Goal: Find specific fact: Find specific page/section

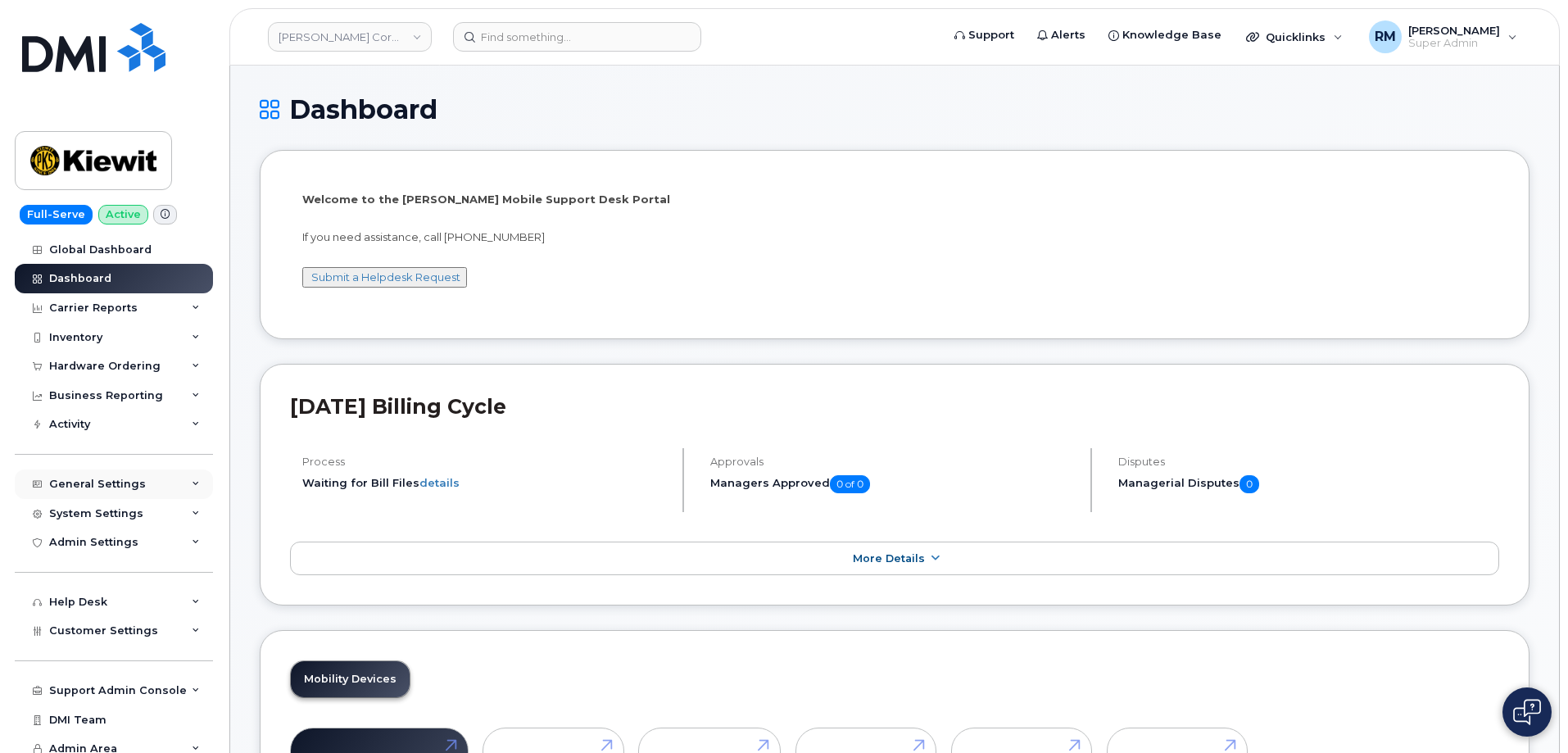
click at [168, 484] on div "General Settings" at bounding box center [113, 484] width 198 height 29
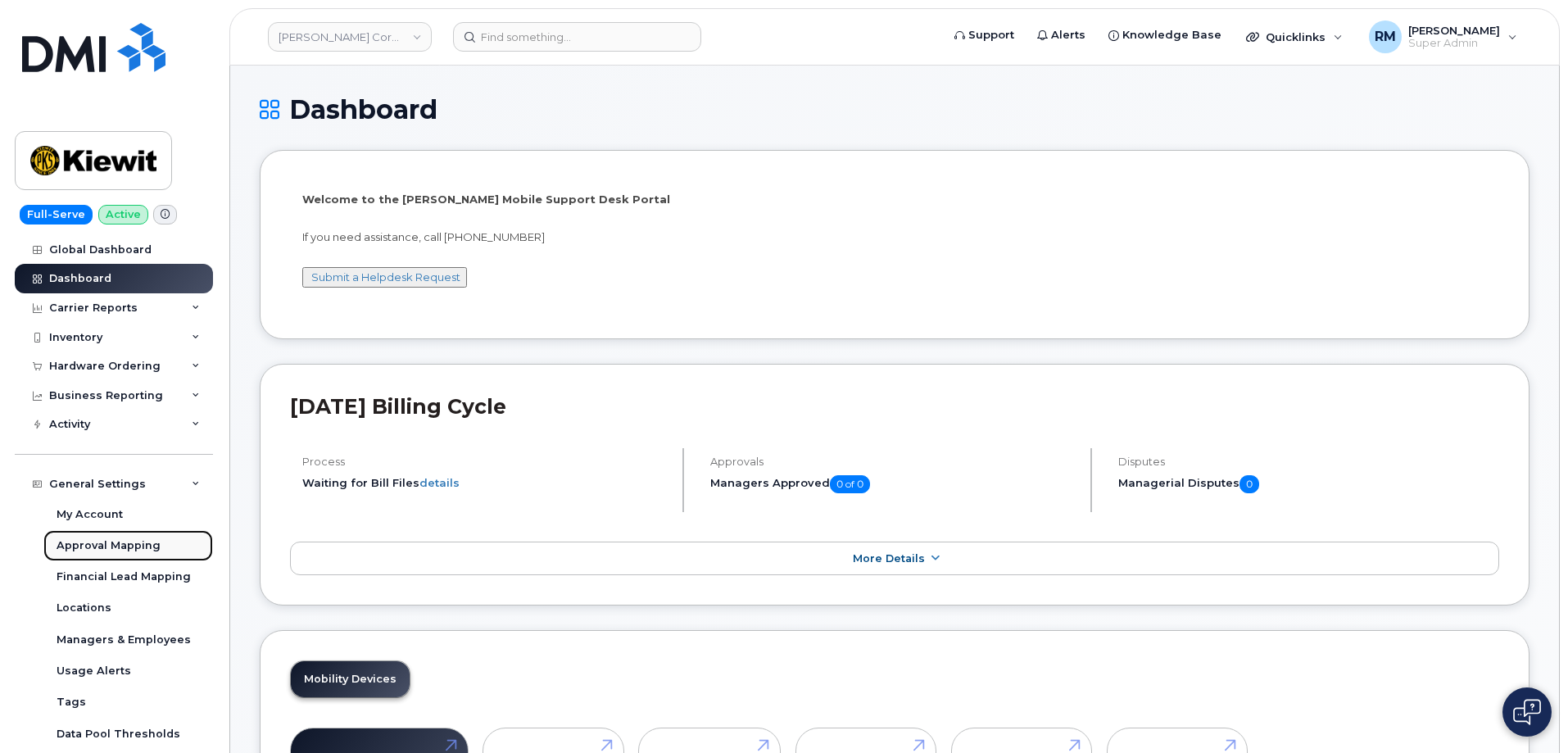
click at [88, 542] on div "Approval Mapping" at bounding box center [108, 545] width 104 height 15
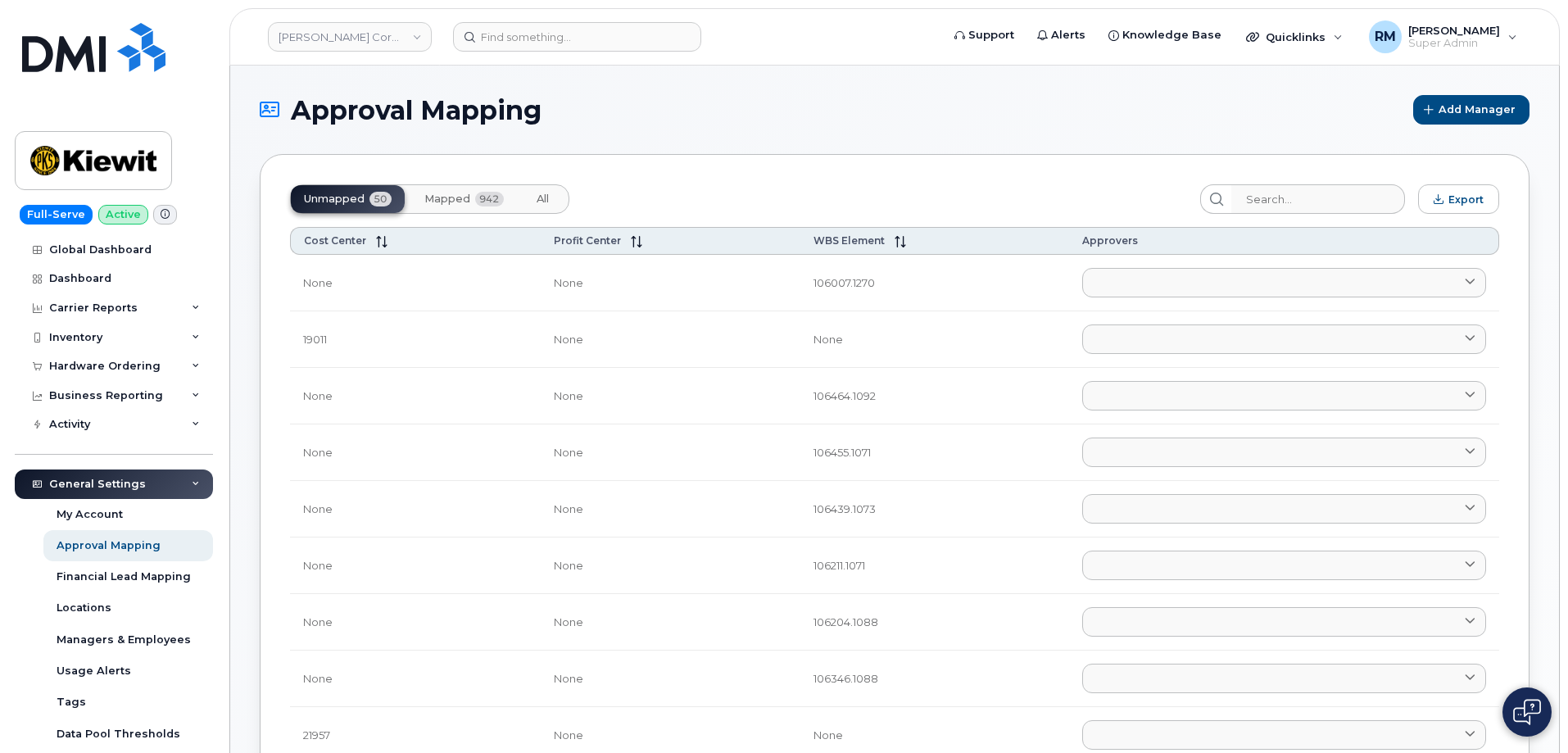
click at [459, 197] on span "Mapped" at bounding box center [447, 200] width 46 height 14
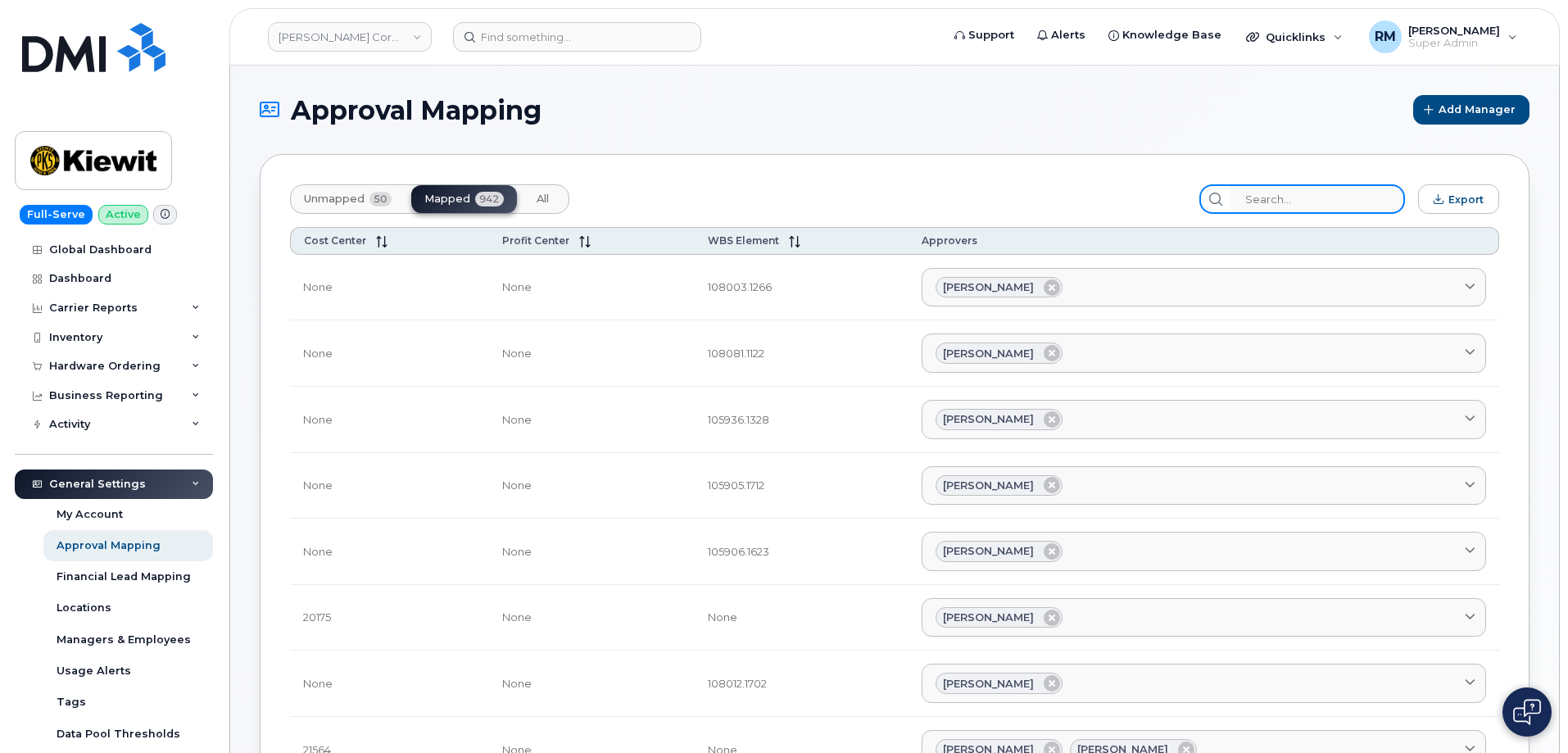
click at [1314, 202] on input "search" at bounding box center [1318, 199] width 175 height 29
paste input "105285.1887"
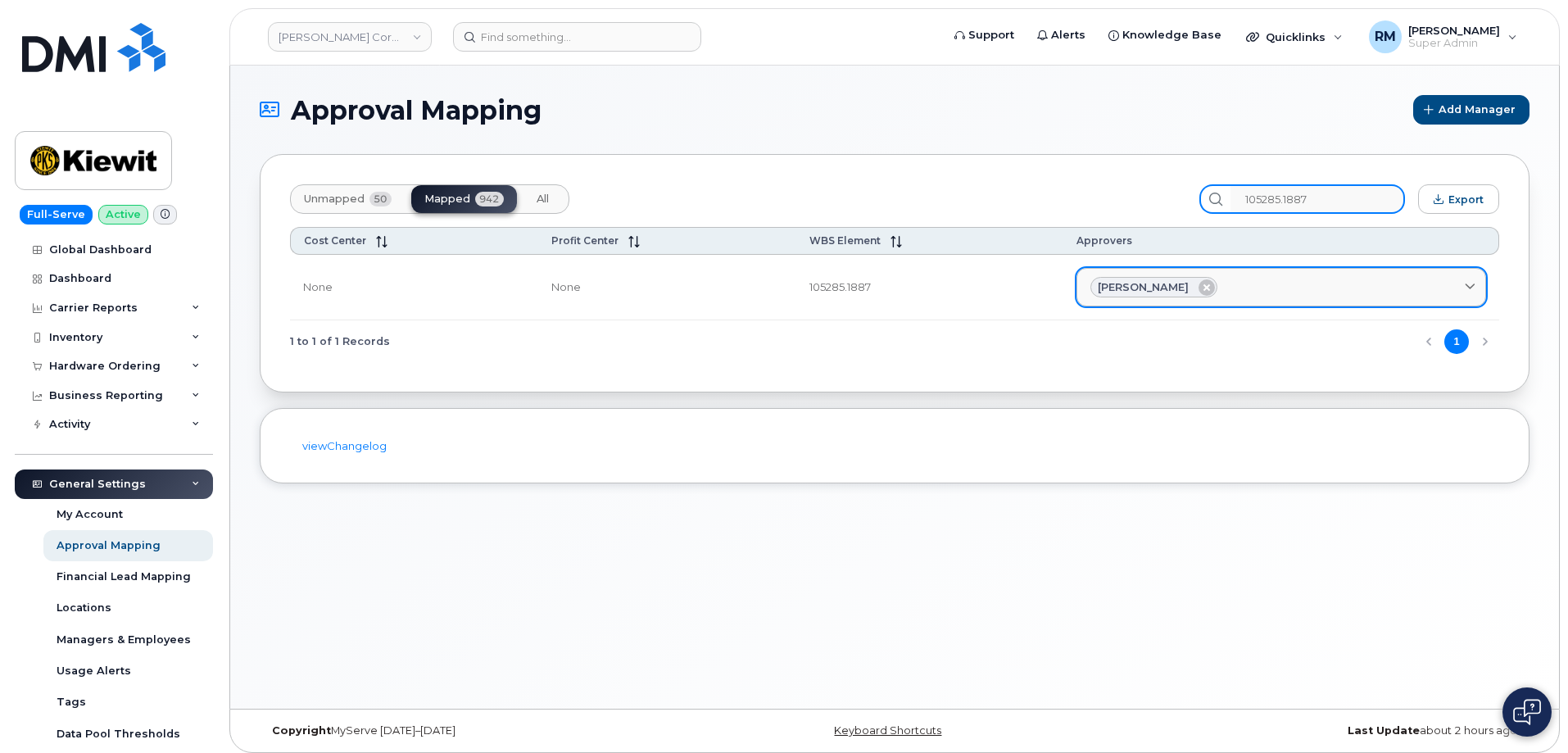
type input "105285.1887"
click at [1275, 284] on div "Brooke Callahan" at bounding box center [1282, 288] width 382 height 21
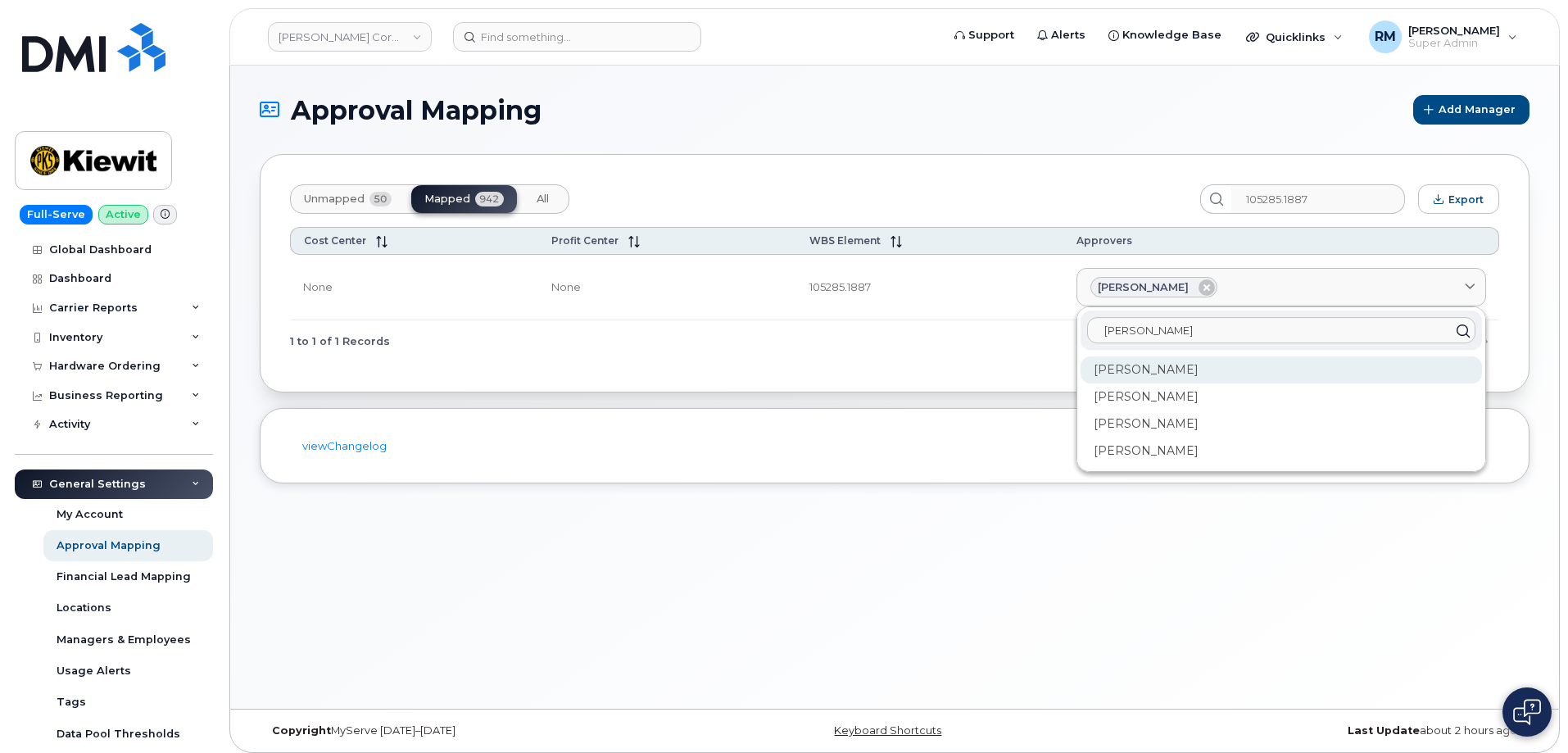
type input "jeff"
click at [1136, 410] on div "Jeffrey Baker" at bounding box center [1282, 424] width 401 height 27
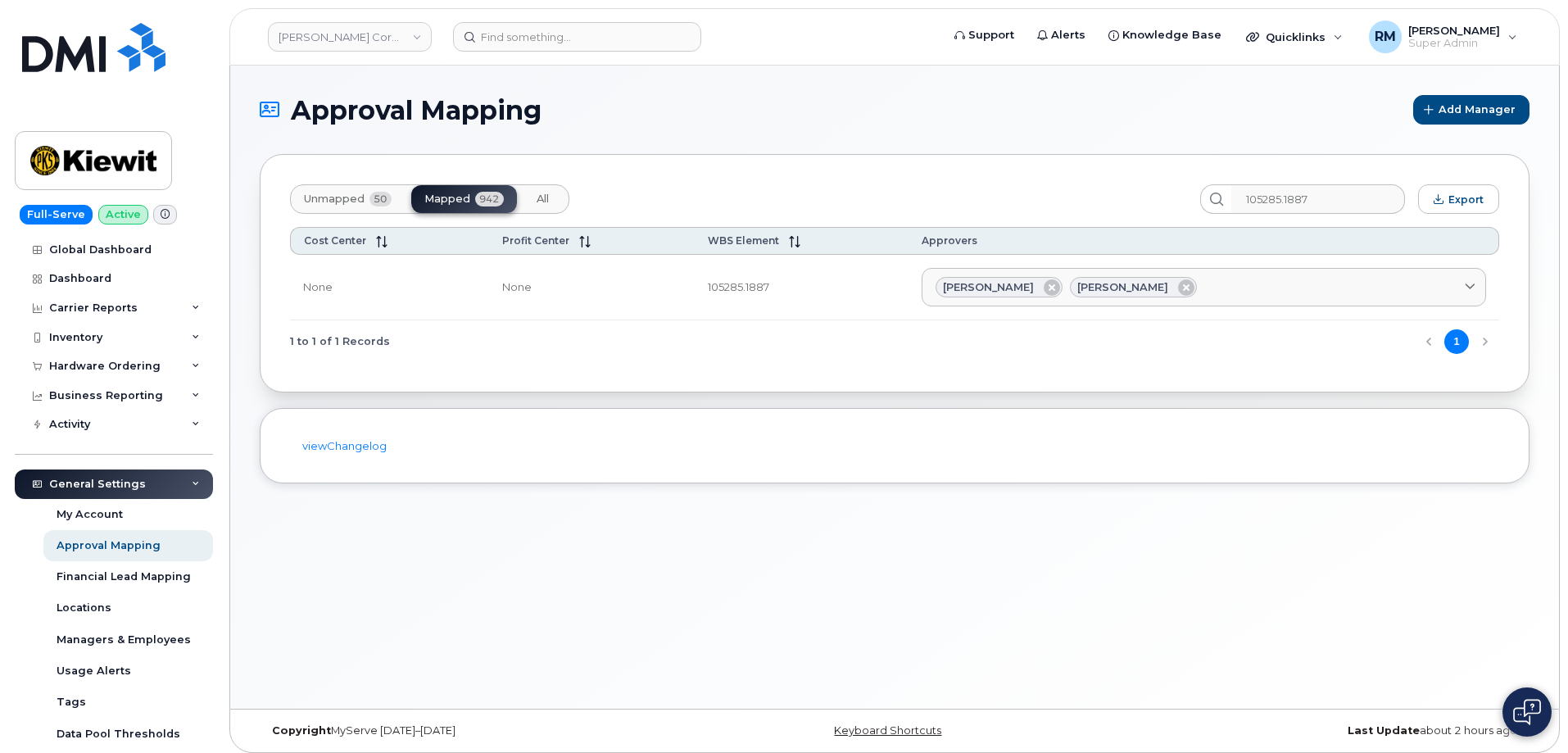
click at [769, 631] on div "Approval Mapping Add Manager Unmapped 50 Mapped 942 All 105285.1887 Export Cost…" at bounding box center [894, 387] width 1329 height 643
click at [549, 38] on input at bounding box center [577, 37] width 248 height 29
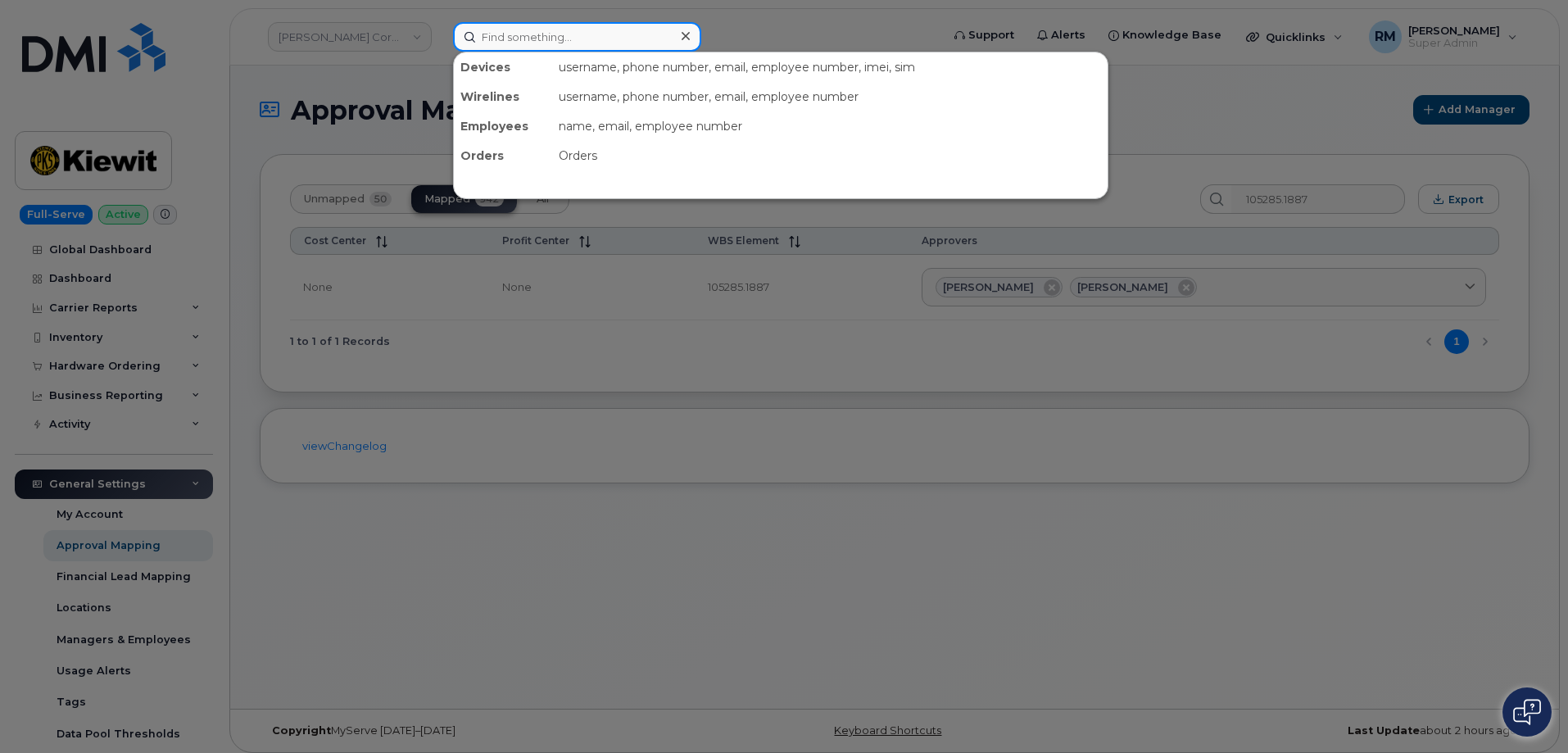
paste input "627-217-3364"
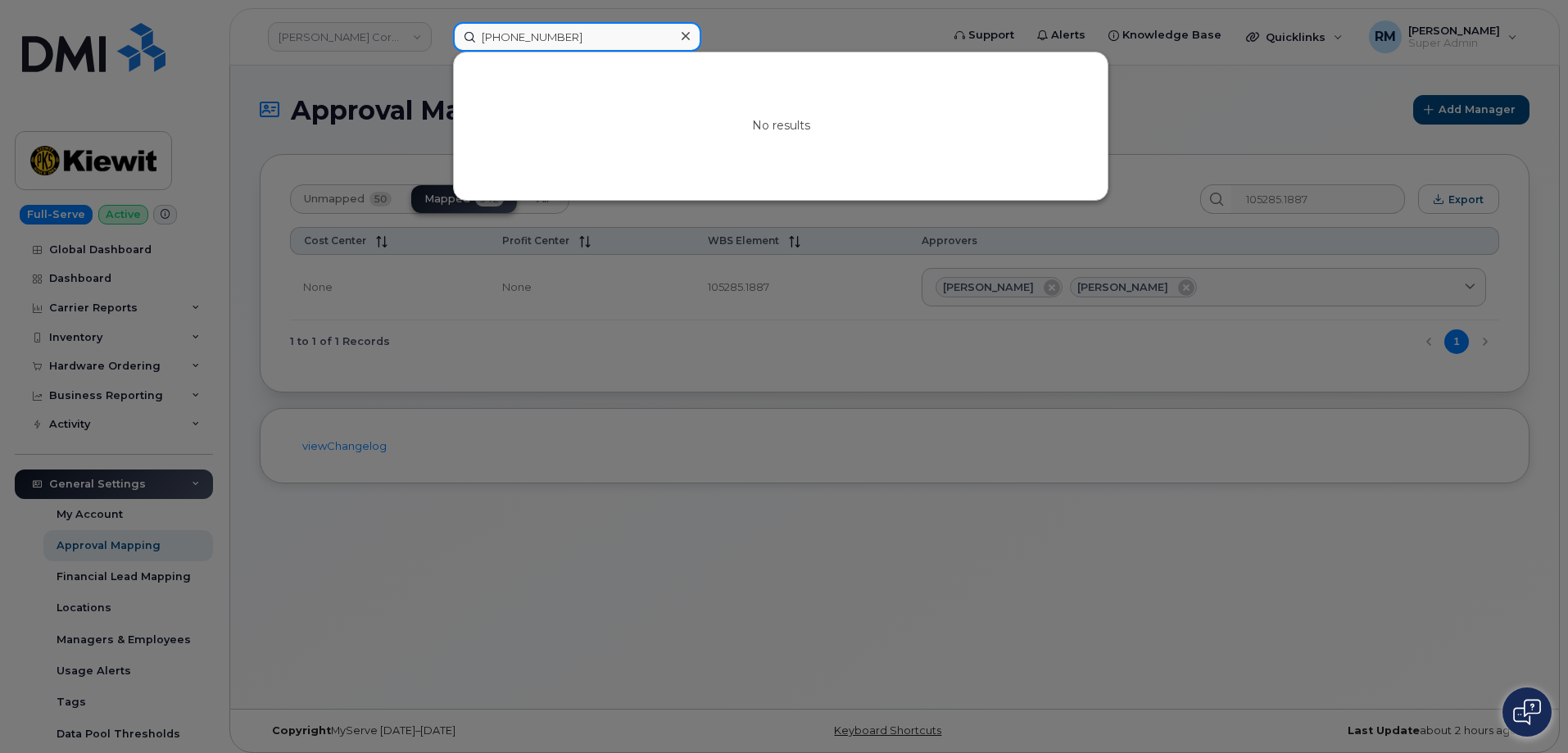
click at [534, 39] on input "627-217-3364" at bounding box center [577, 37] width 248 height 29
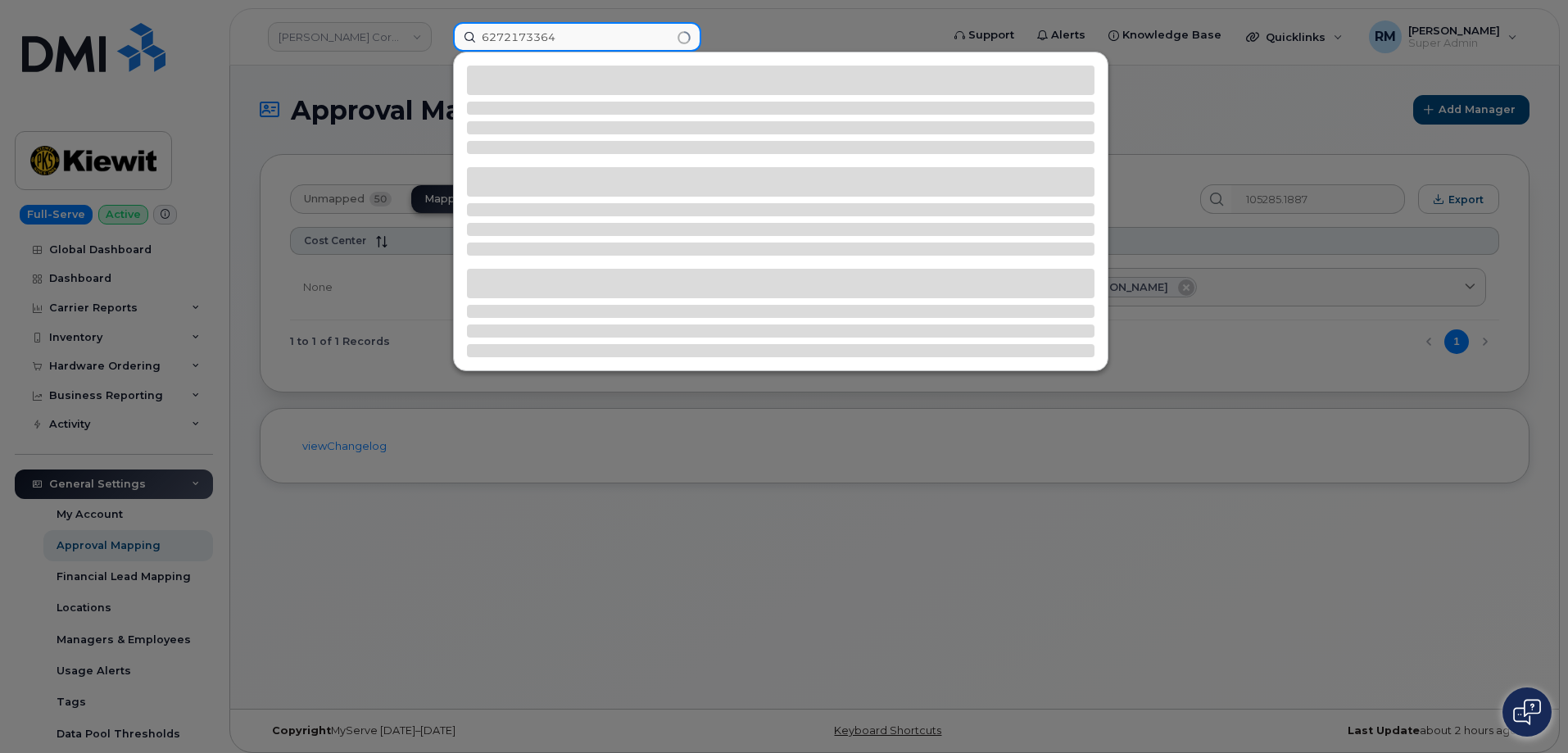
type input "6272173364"
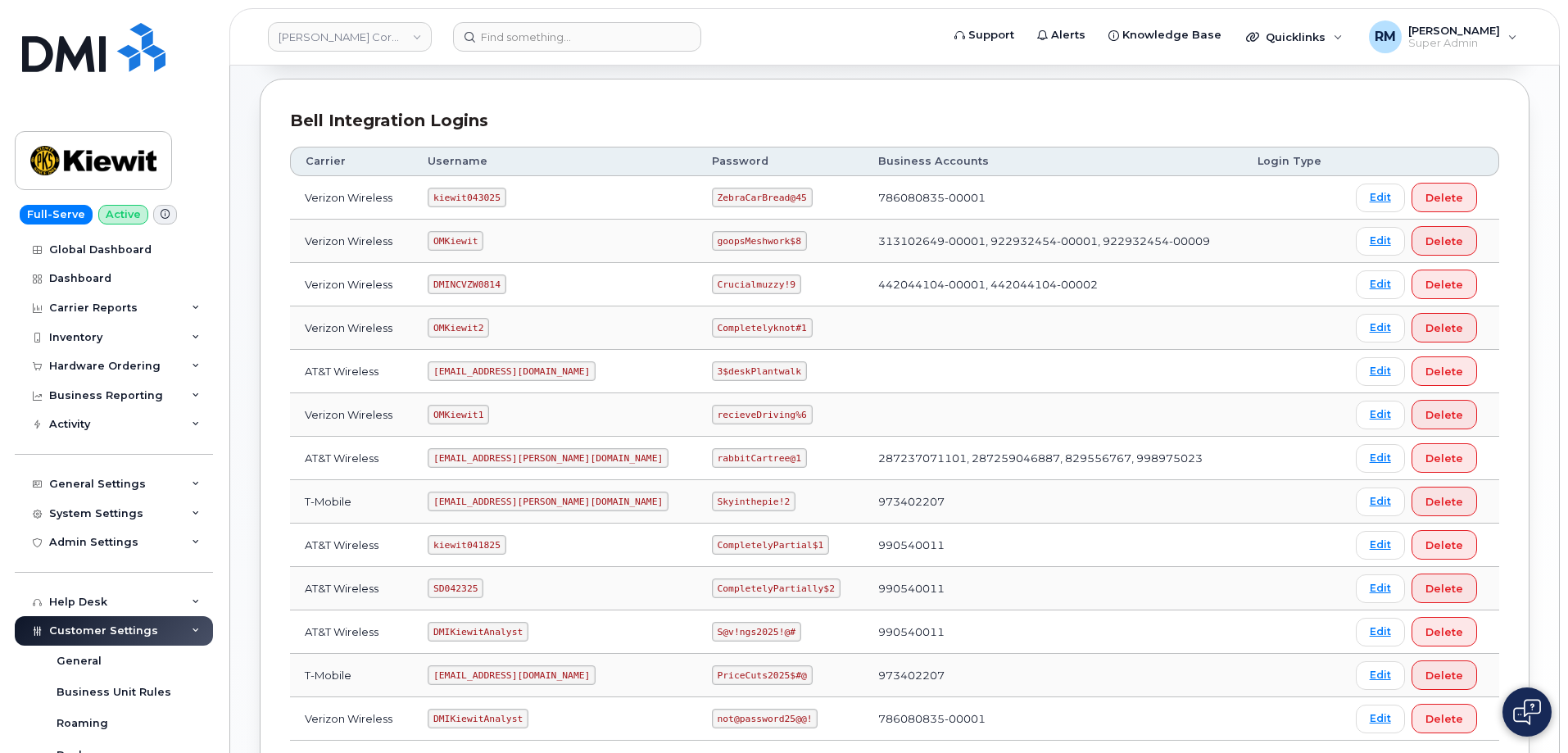
scroll to position [246, 0]
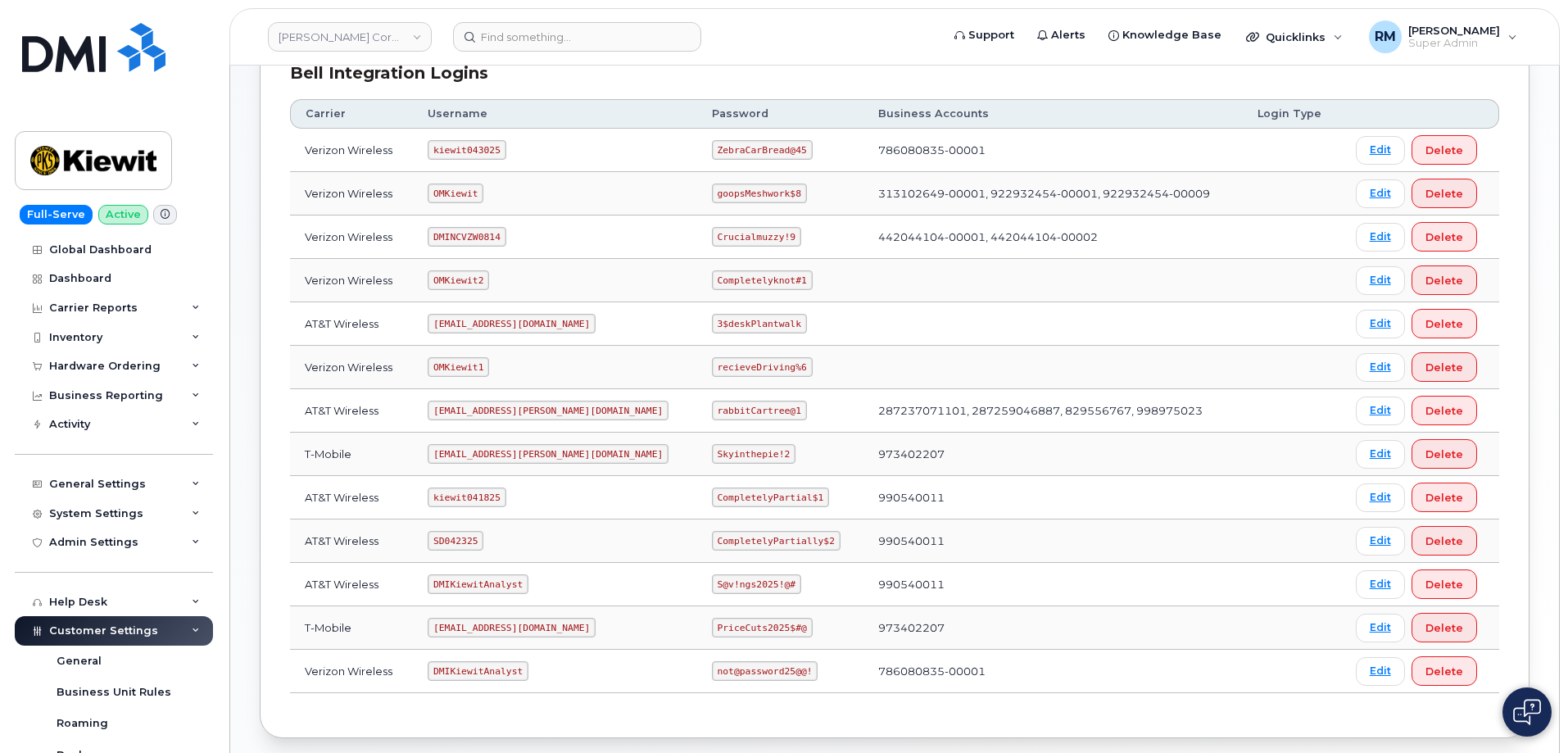
click at [458, 542] on code "SD042325" at bounding box center [455, 541] width 55 height 19
copy code "SD042325"
drag, startPoint x: 663, startPoint y: 541, endPoint x: 788, endPoint y: 537, distance: 125.1
click at [788, 537] on td "CompletelyPartially$2" at bounding box center [781, 541] width 167 height 44
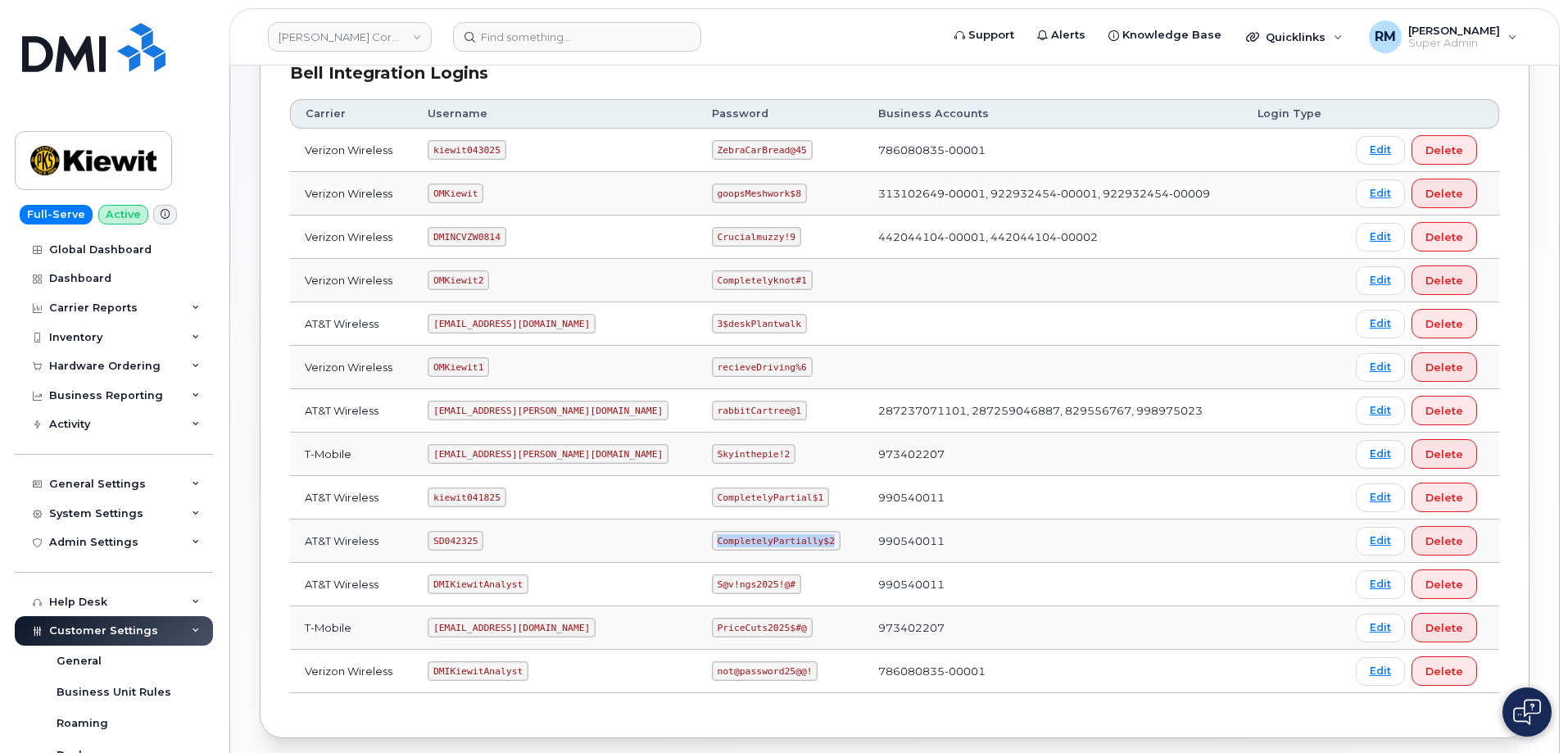
copy code "CompletelyPartially$2"
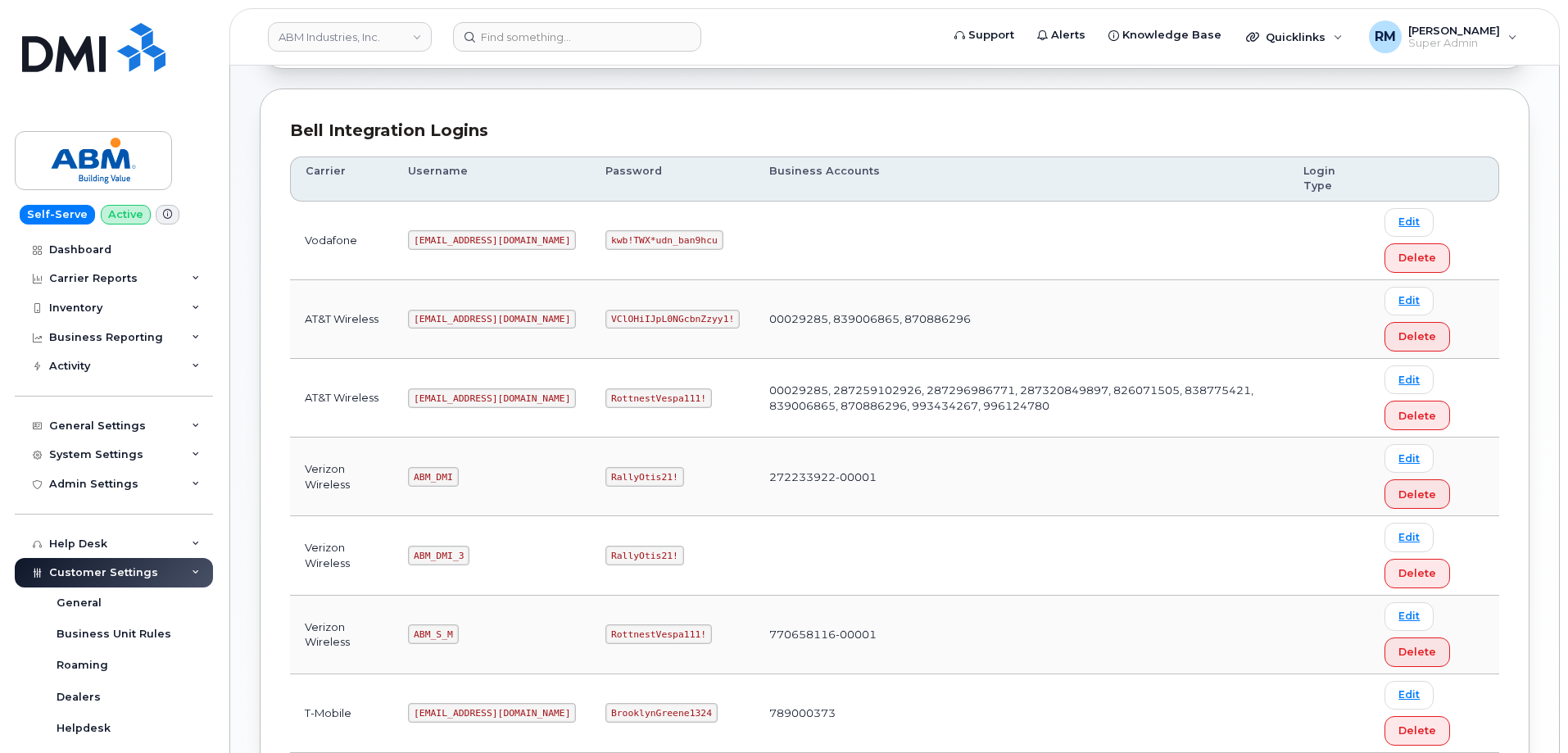
scroll to position [246, 0]
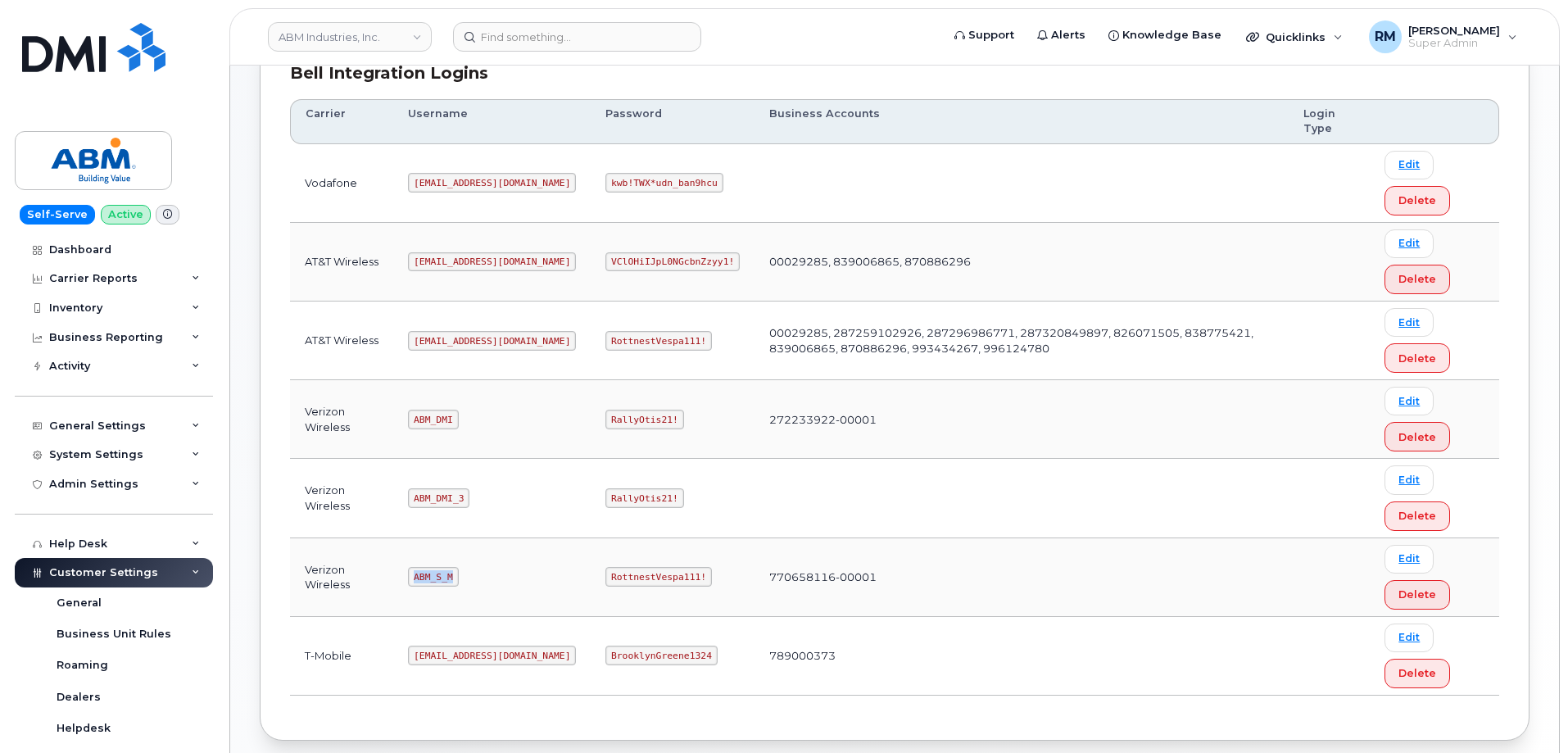
drag, startPoint x: 415, startPoint y: 576, endPoint x: 475, endPoint y: 576, distance: 60.0
click at [475, 576] on td "ABM_S_M" at bounding box center [493, 577] width 198 height 78
copy code "ABM_S_M"
click at [605, 575] on code "RottnestVespa111!" at bounding box center [658, 577] width 107 height 19
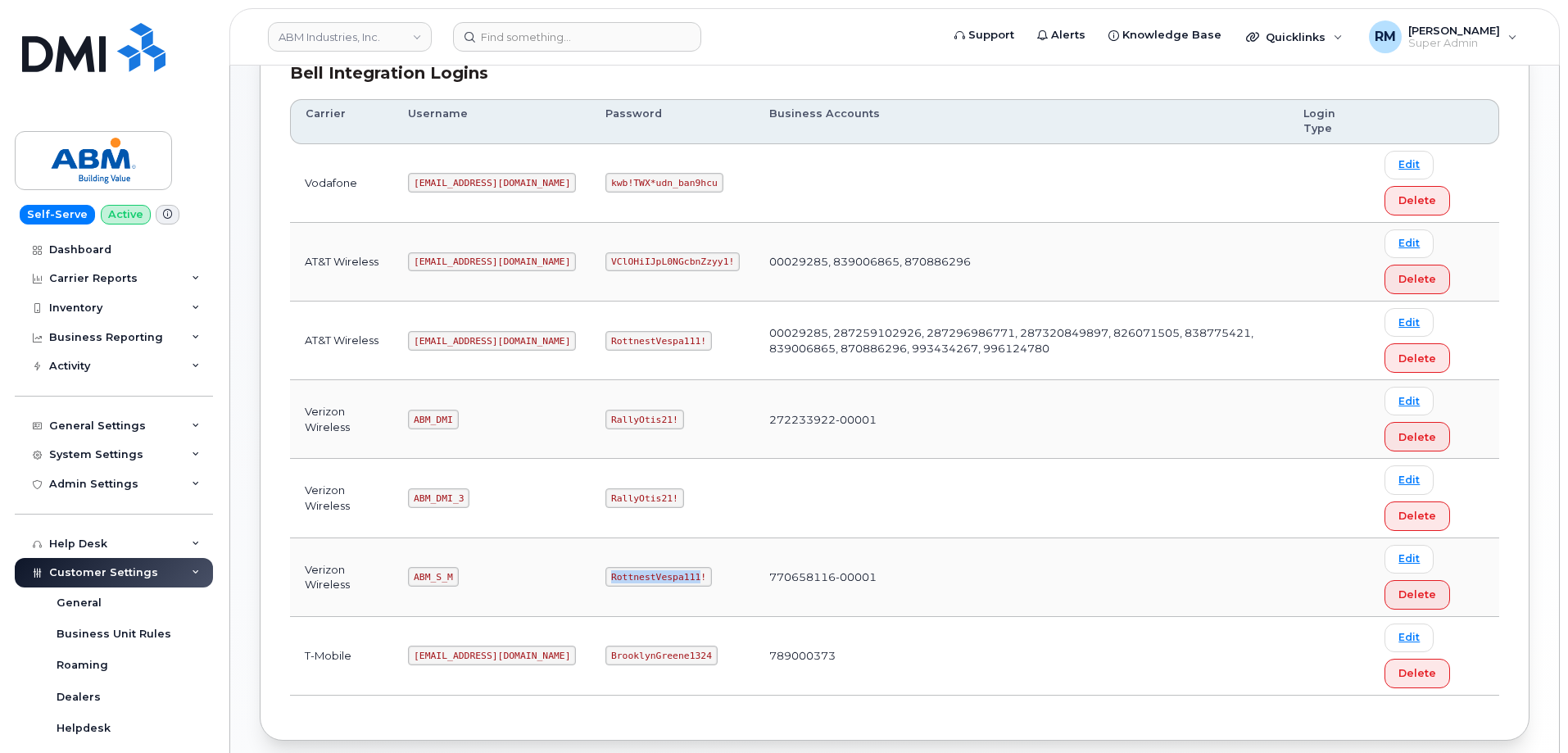
copy code "RottnestVespa111"
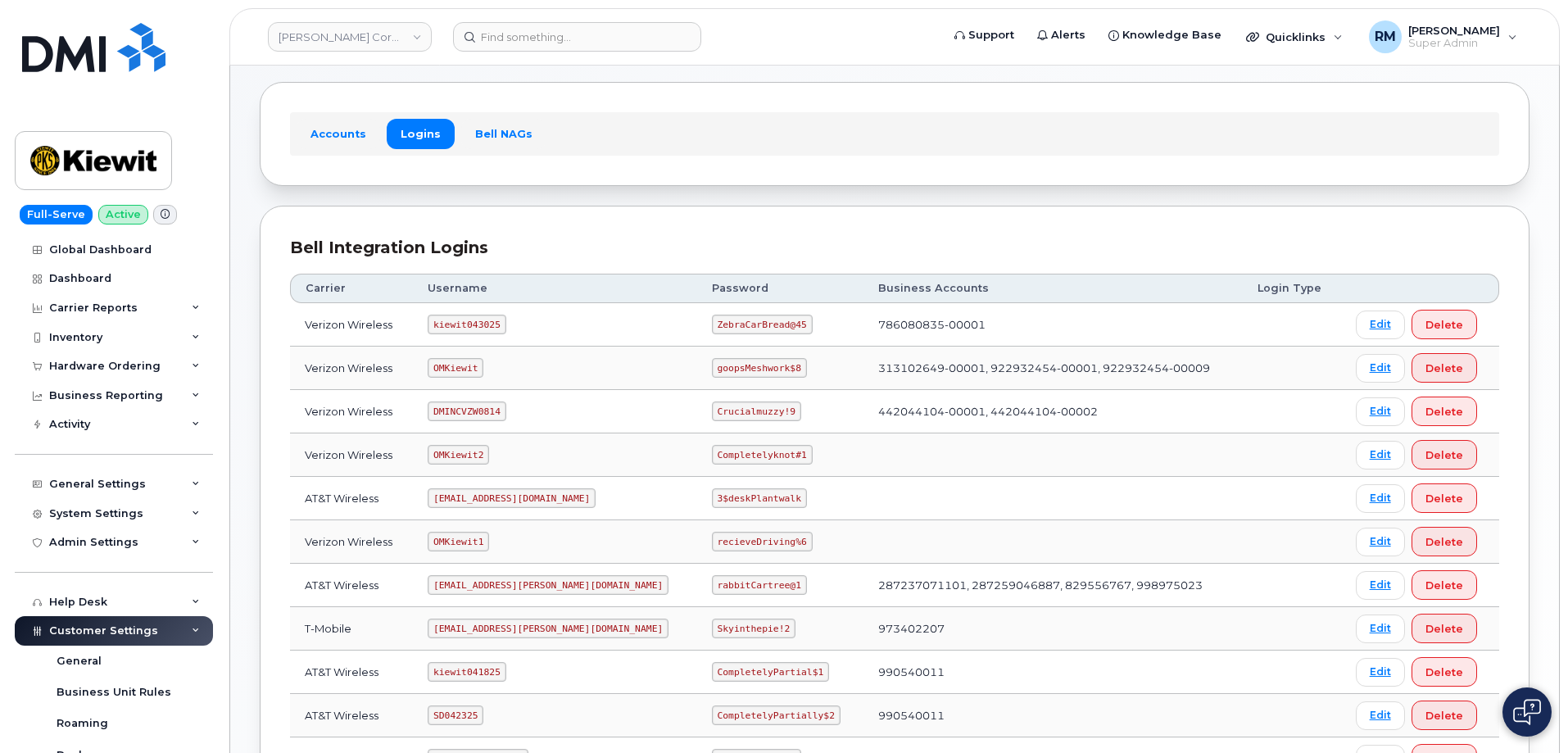
scroll to position [164, 0]
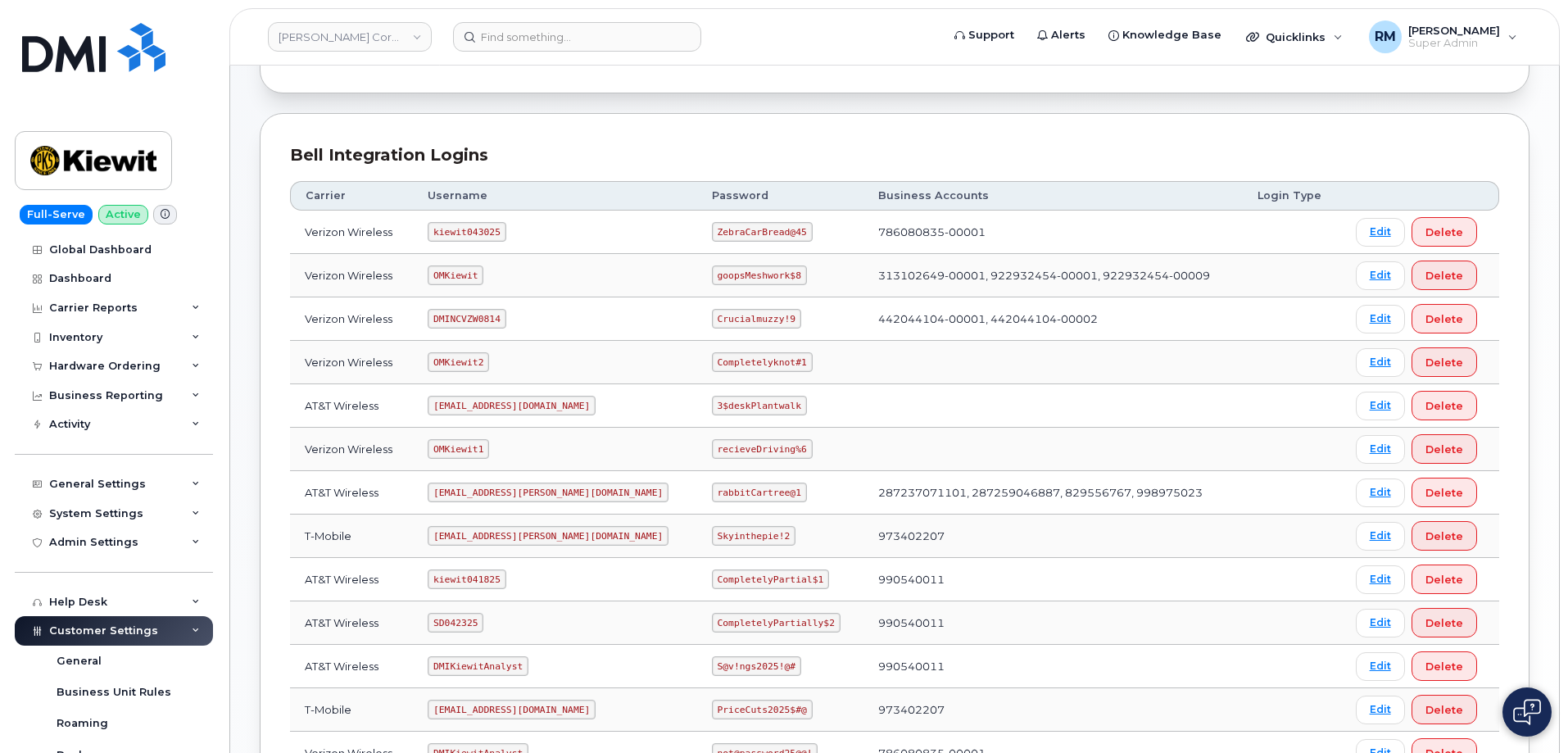
click at [454, 621] on code "SD042325" at bounding box center [455, 622] width 55 height 19
click at [456, 621] on code "SD042325" at bounding box center [455, 622] width 55 height 19
copy code "SD042325"
drag, startPoint x: 665, startPoint y: 621, endPoint x: 779, endPoint y: 613, distance: 114.3
click at [779, 613] on td "CompletelyPartially$2" at bounding box center [781, 622] width 167 height 44
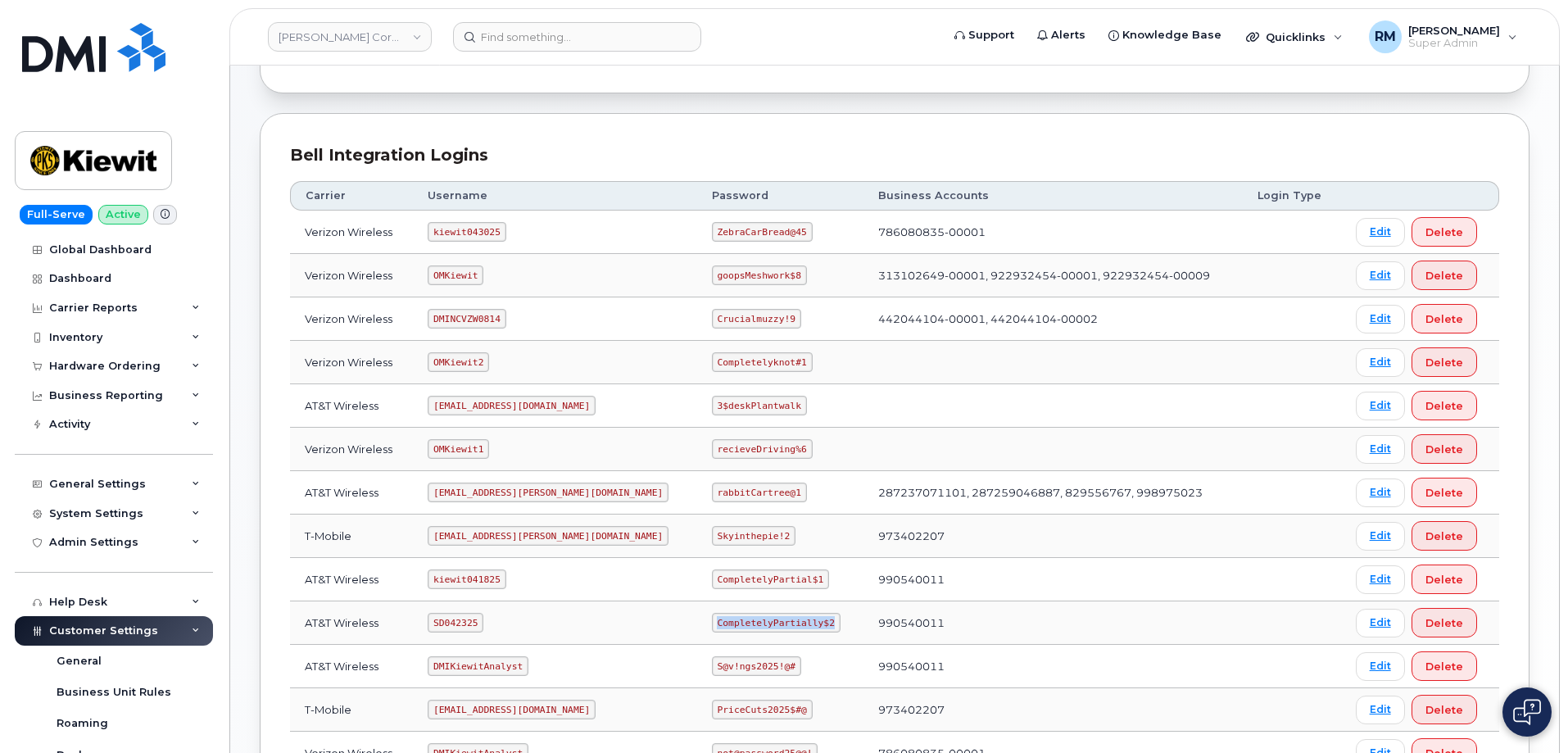
copy code "CompletelyPartially$2"
